Goal: Transaction & Acquisition: Download file/media

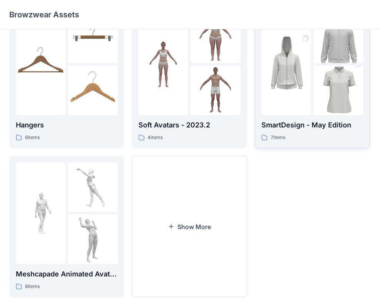
scroll to position [192, 0]
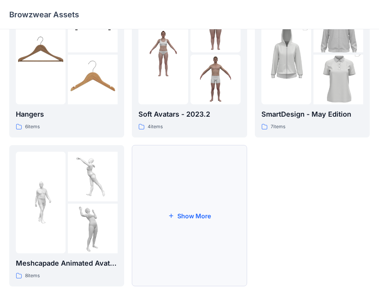
click at [207, 170] on button "Show More" at bounding box center [189, 216] width 115 height 142
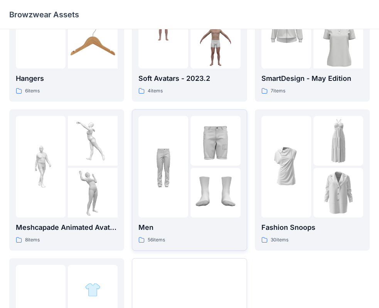
scroll to position [269, 0]
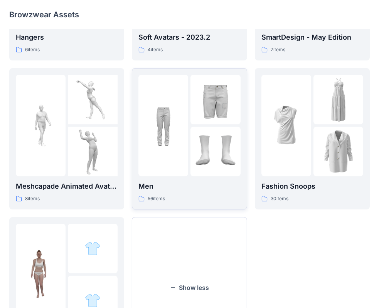
click at [194, 142] on img at bounding box center [215, 152] width 50 height 50
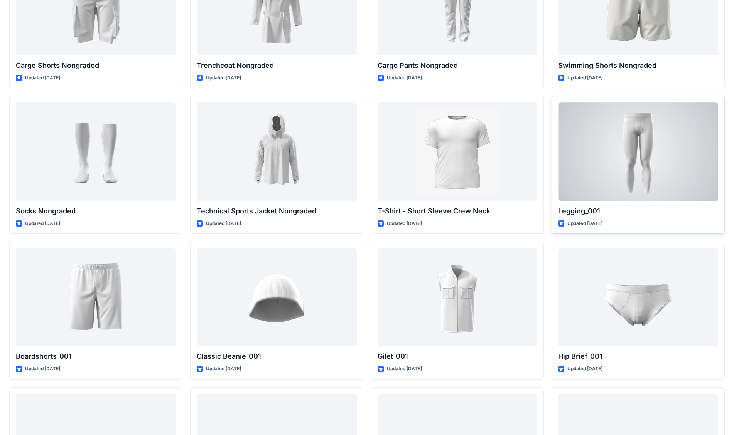
scroll to position [950, 0]
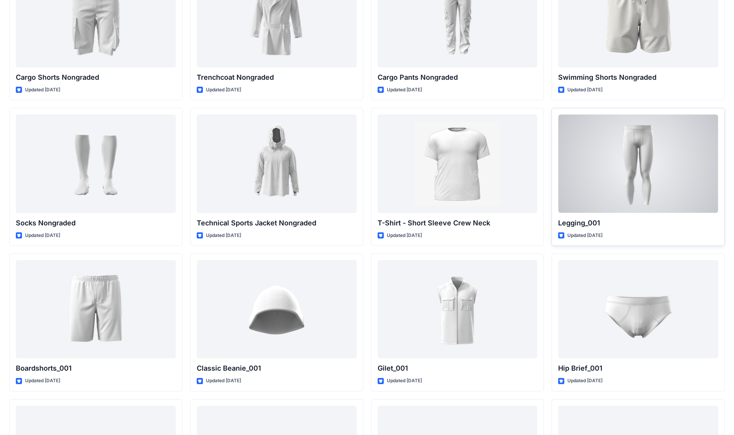
click at [385, 141] on div at bounding box center [638, 164] width 160 height 98
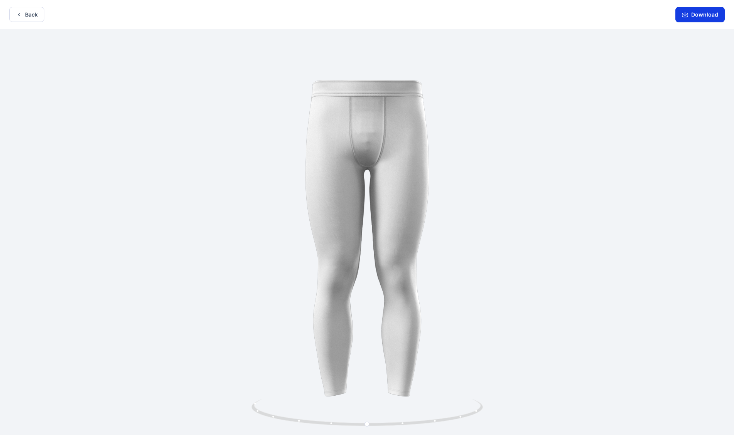
click at [385, 17] on button "Download" at bounding box center [699, 14] width 49 height 15
click at [27, 18] on button "Back" at bounding box center [26, 14] width 35 height 15
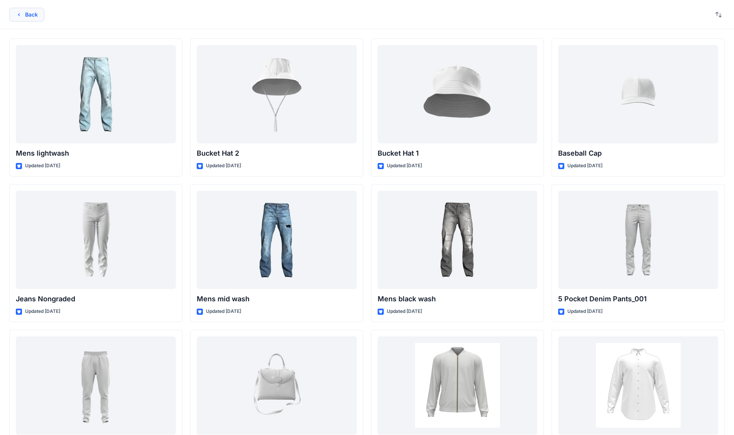
click at [20, 16] on icon "button" at bounding box center [19, 15] width 6 height 6
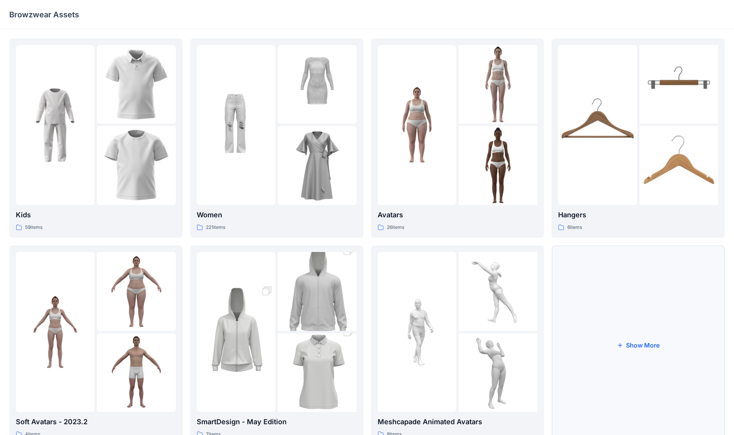
click at [385, 308] on button "Show More" at bounding box center [637, 345] width 173 height 199
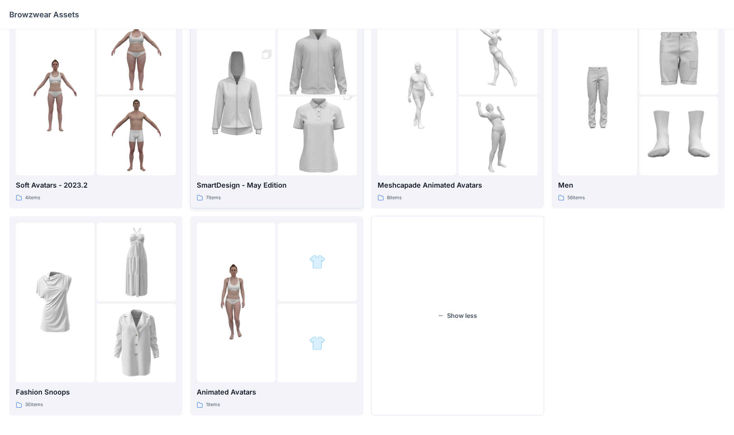
scroll to position [239, 0]
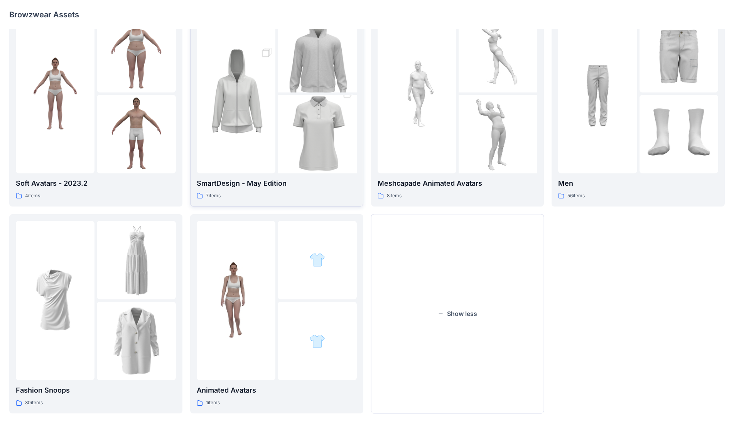
click at [272, 154] on div at bounding box center [236, 93] width 79 height 160
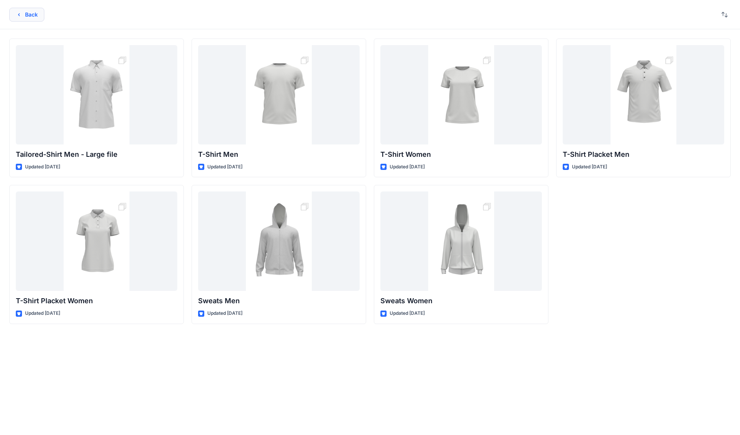
click at [18, 14] on icon "button" at bounding box center [19, 15] width 6 height 6
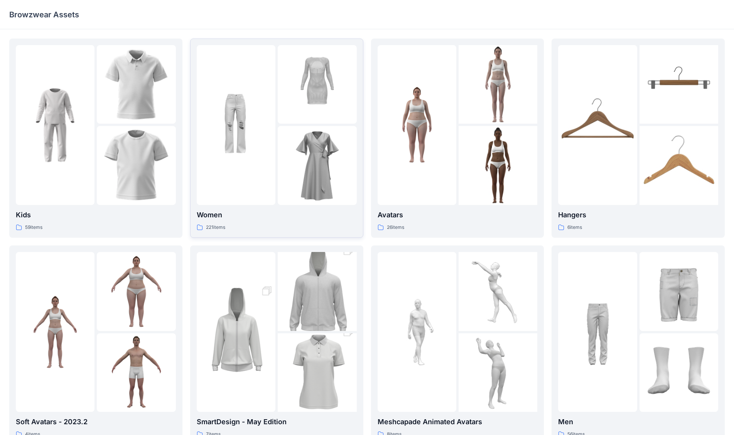
click at [314, 185] on img at bounding box center [317, 165] width 79 height 79
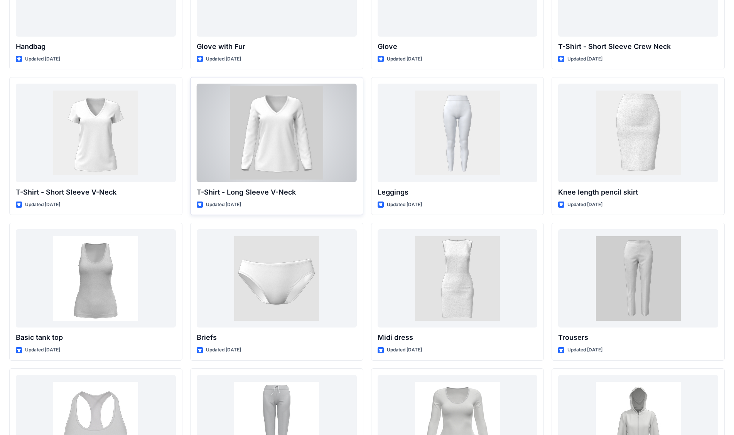
scroll to position [5066, 0]
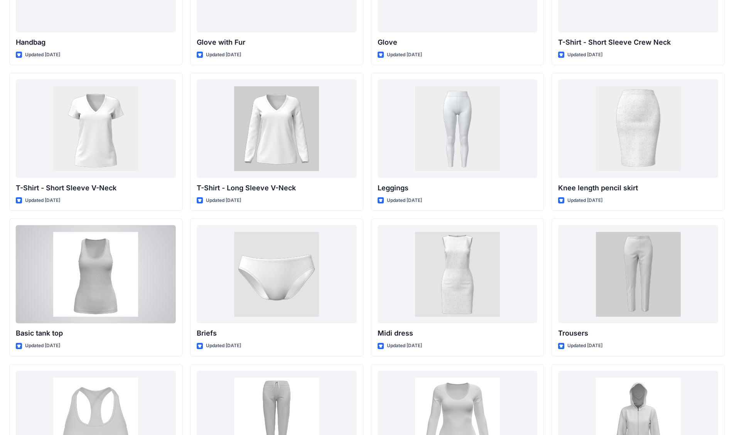
click at [107, 279] on div at bounding box center [96, 274] width 160 height 98
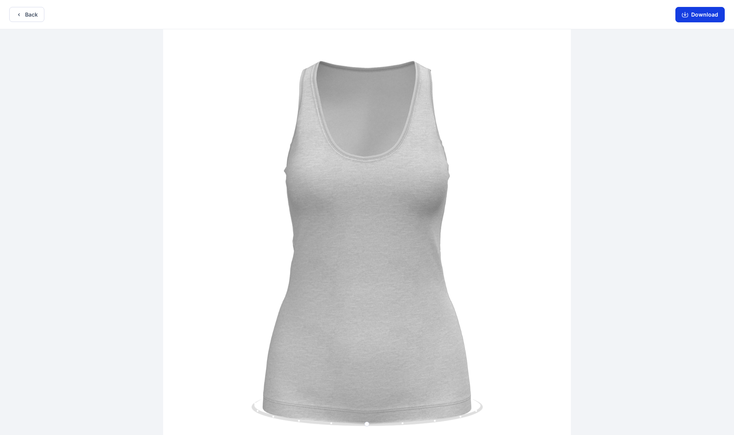
click at [385, 16] on button "Download" at bounding box center [699, 14] width 49 height 15
click at [30, 15] on button "Back" at bounding box center [26, 14] width 35 height 15
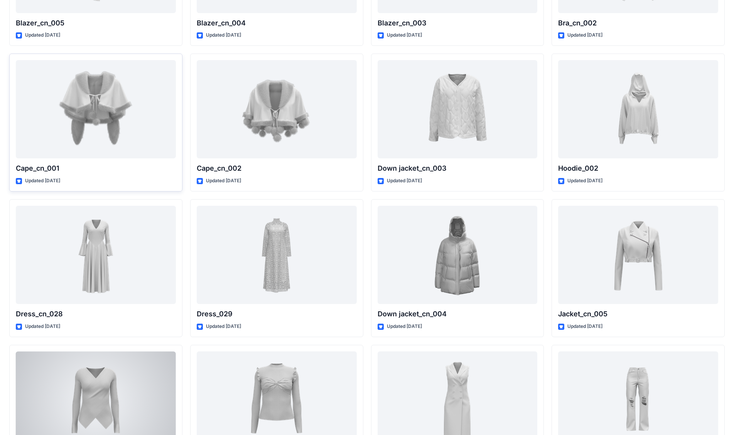
scroll to position [3909, 0]
